Goal: Task Accomplishment & Management: Manage account settings

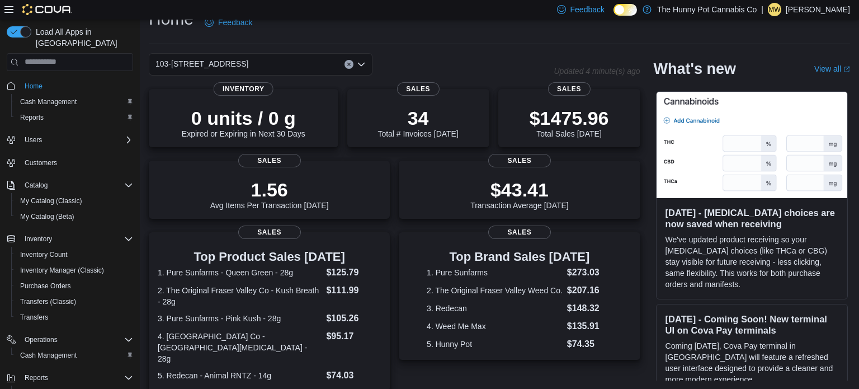
scroll to position [31, 0]
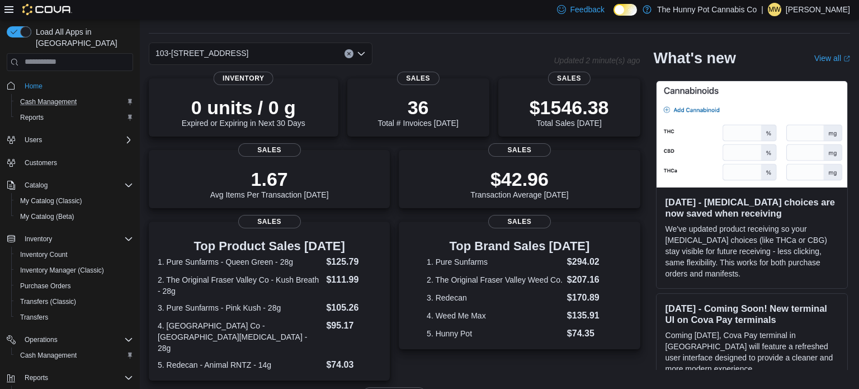
click at [93, 95] on div "Cash Management" at bounding box center [75, 101] width 118 height 13
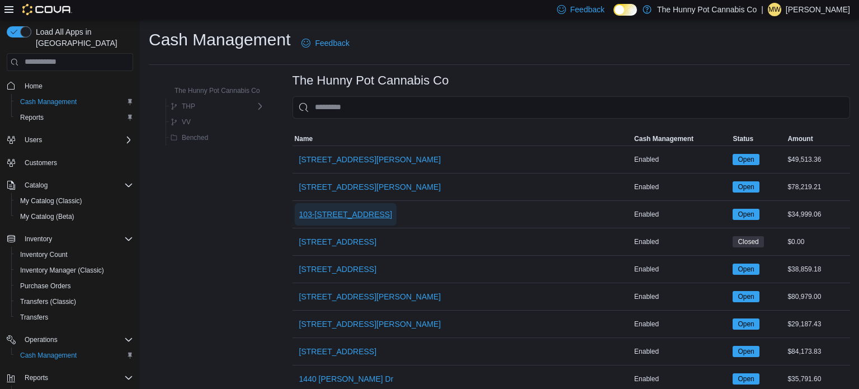
click at [331, 212] on span "103-[STREET_ADDRESS]" at bounding box center [345, 214] width 93 height 11
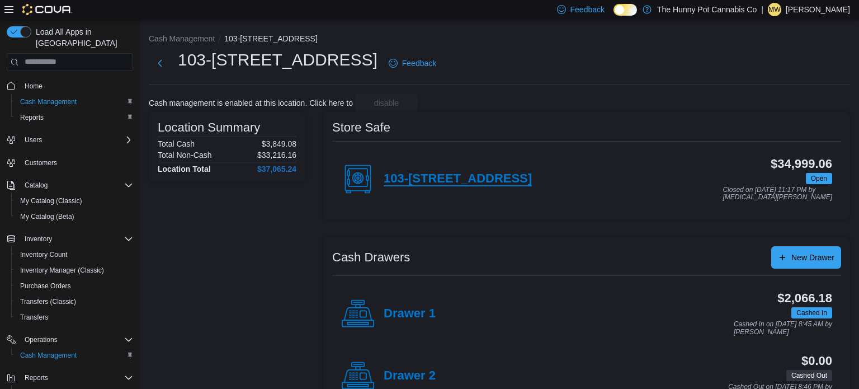
click at [420, 181] on h4 "103-[STREET_ADDRESS]" at bounding box center [458, 179] width 148 height 15
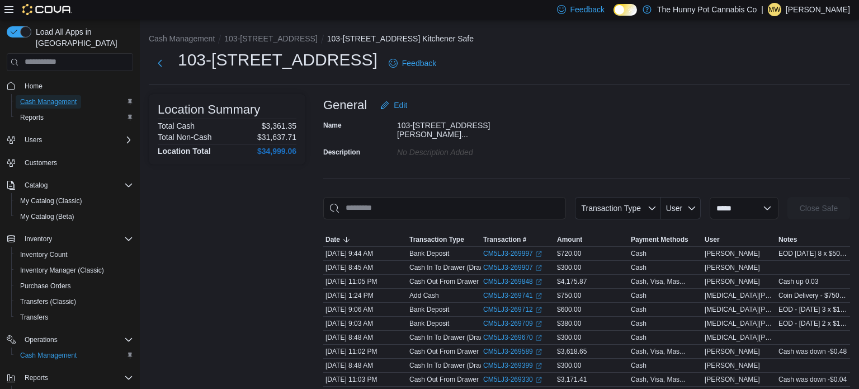
click at [70, 97] on span "Cash Management" at bounding box center [48, 101] width 57 height 9
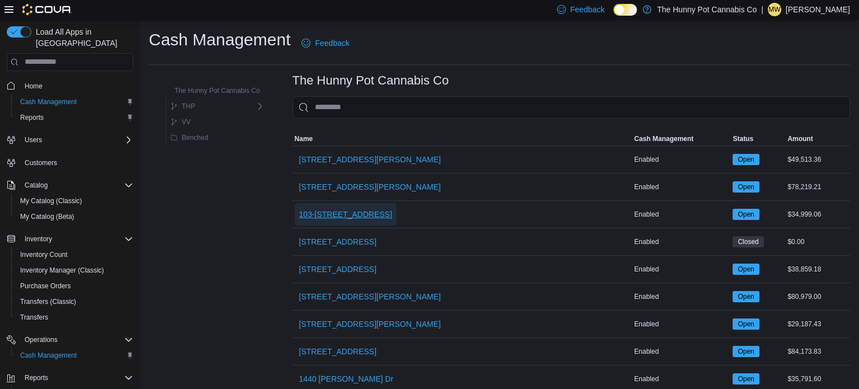
click at [329, 210] on span "103-[STREET_ADDRESS]" at bounding box center [345, 214] width 93 height 11
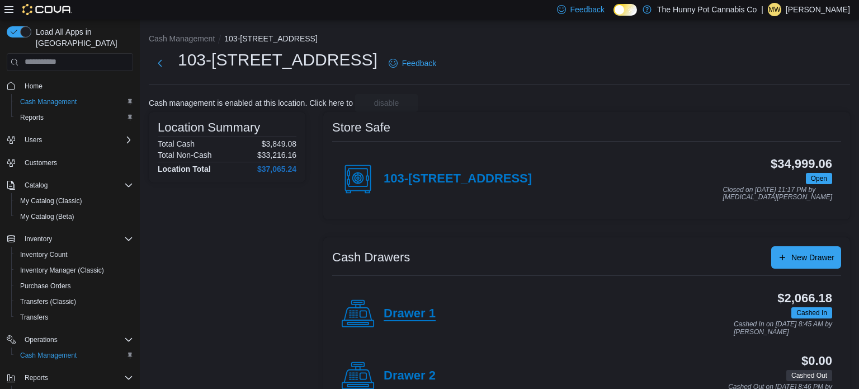
click at [433, 308] on h4 "Drawer 1" at bounding box center [410, 314] width 52 height 15
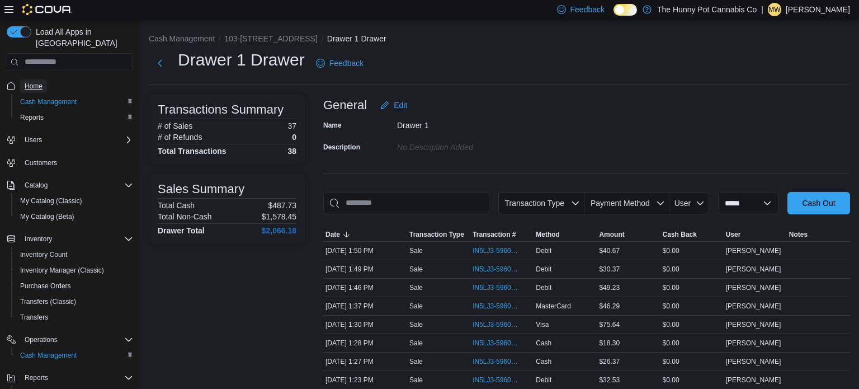
click at [38, 82] on span "Home" at bounding box center [34, 86] width 18 height 9
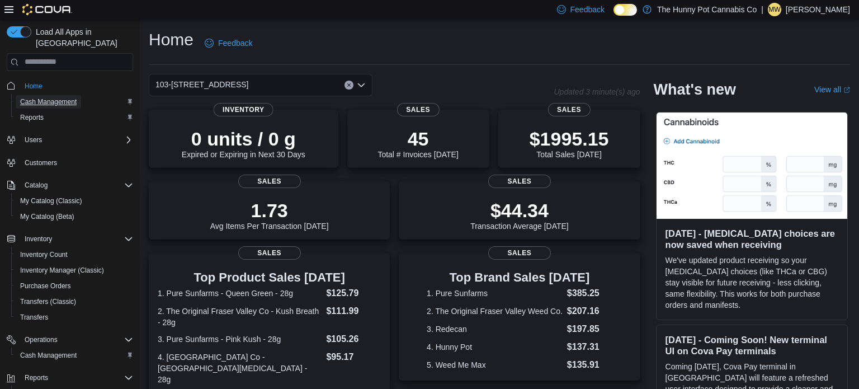
click at [71, 97] on span "Cash Management" at bounding box center [48, 101] width 57 height 9
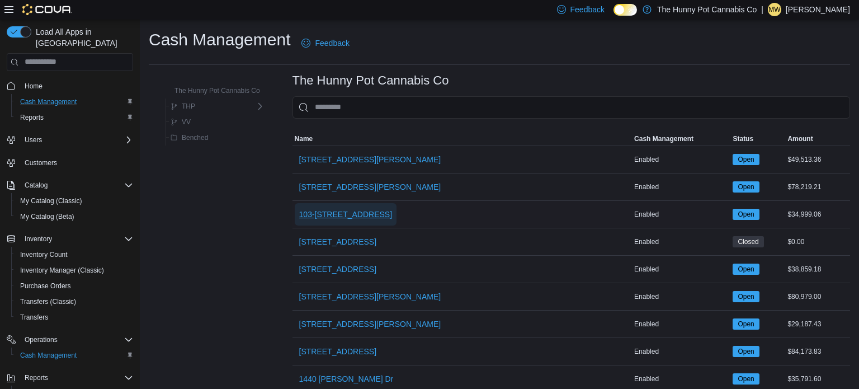
click at [335, 214] on span "103-[STREET_ADDRESS]" at bounding box center [345, 214] width 93 height 11
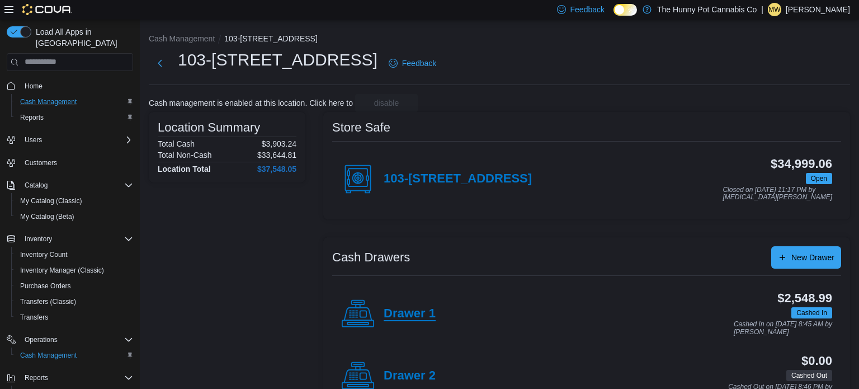
click at [416, 311] on h4 "Drawer 1" at bounding box center [410, 314] width 52 height 15
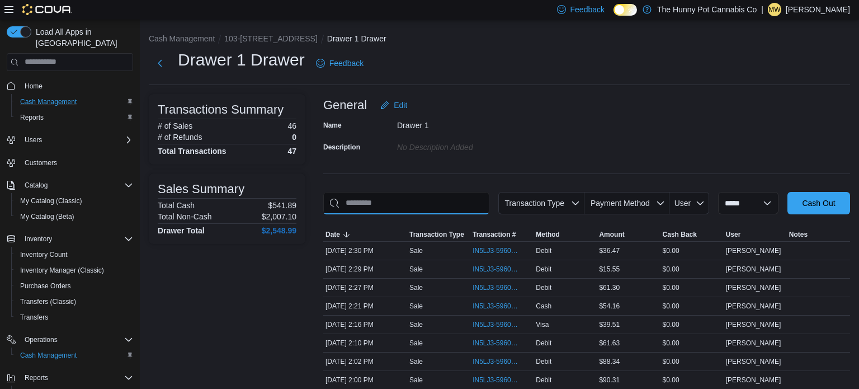
click at [405, 202] on input "This is a search bar. As you type, the results lower in the page will automatic…" at bounding box center [406, 203] width 166 height 22
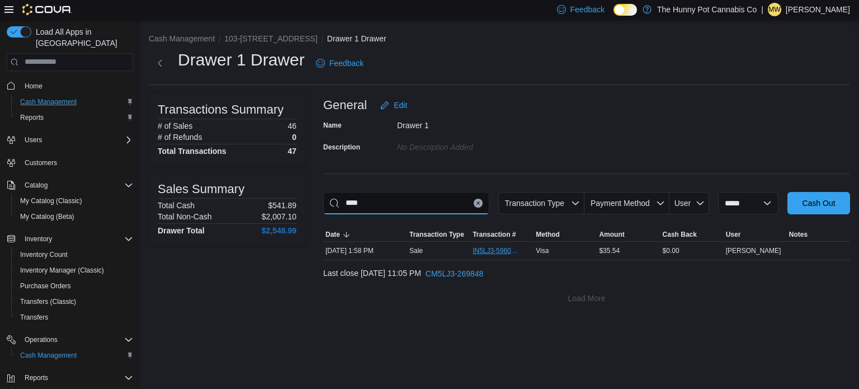
type input "****"
click at [501, 252] on span "IN5LJ3-5960686" at bounding box center [497, 250] width 48 height 9
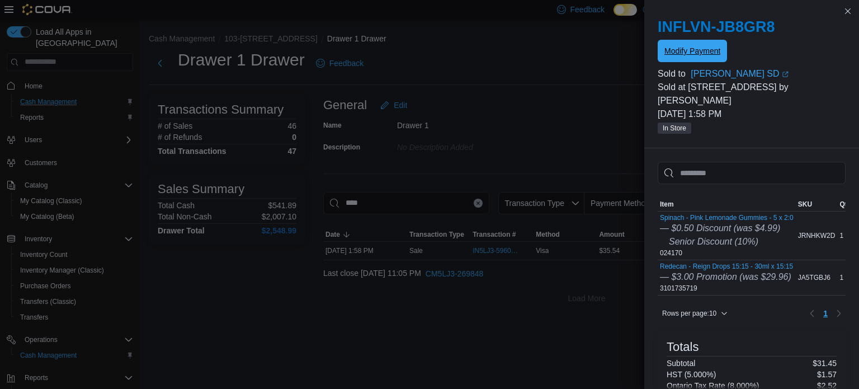
click at [706, 49] on span "Modify Payment" at bounding box center [693, 50] width 56 height 11
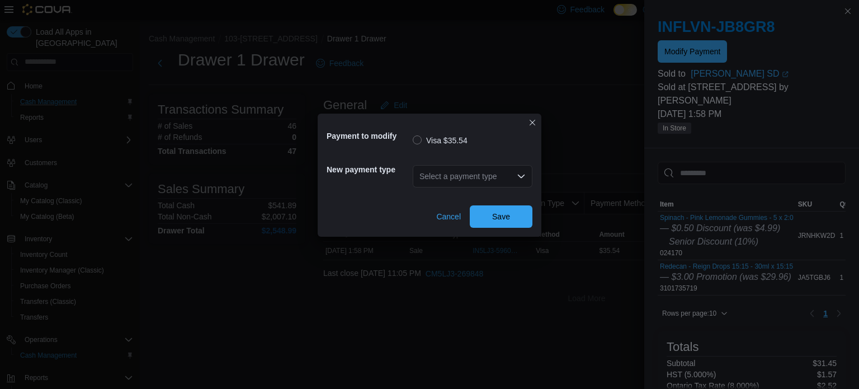
click at [495, 175] on div "Select a payment type" at bounding box center [473, 176] width 120 height 22
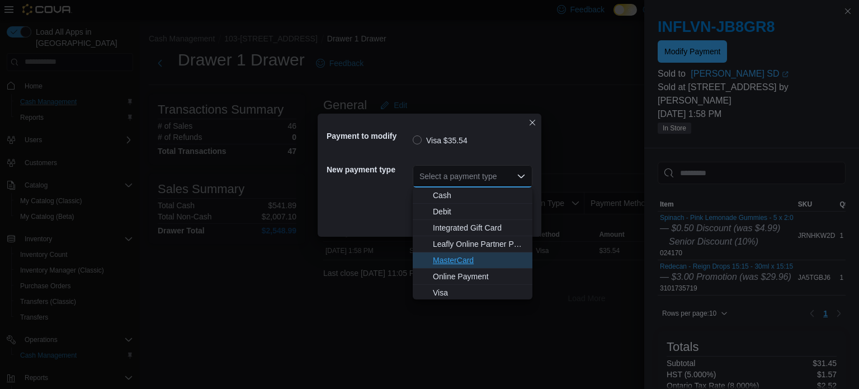
click at [467, 267] on button "MasterCard" at bounding box center [473, 260] width 120 height 16
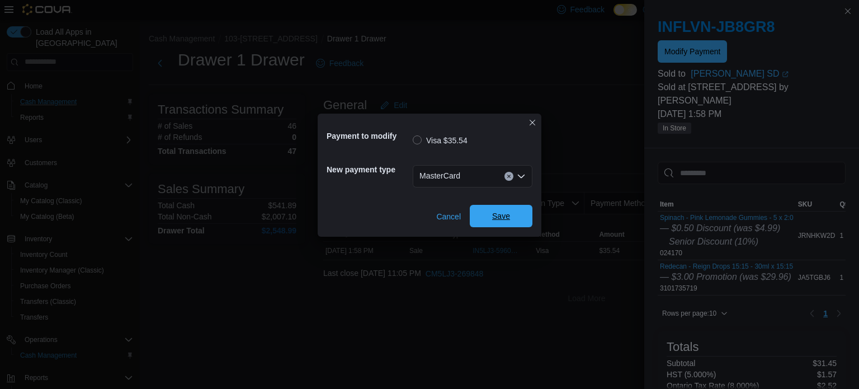
click at [509, 216] on span "Save" at bounding box center [501, 215] width 18 height 11
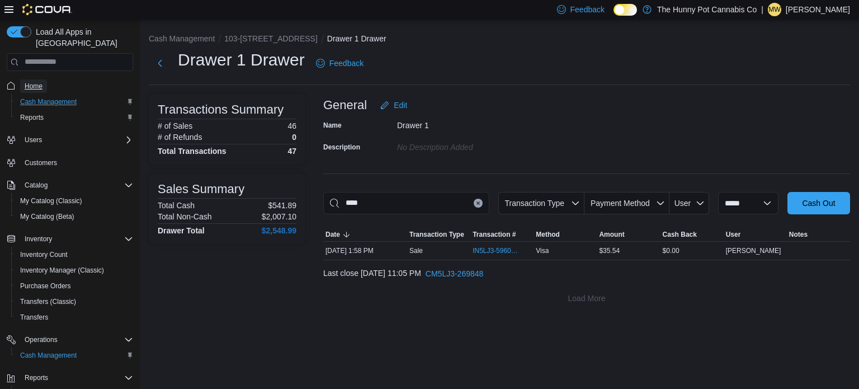
click at [39, 82] on span "Home" at bounding box center [34, 86] width 18 height 9
